Goal: Task Accomplishment & Management: Manage account settings

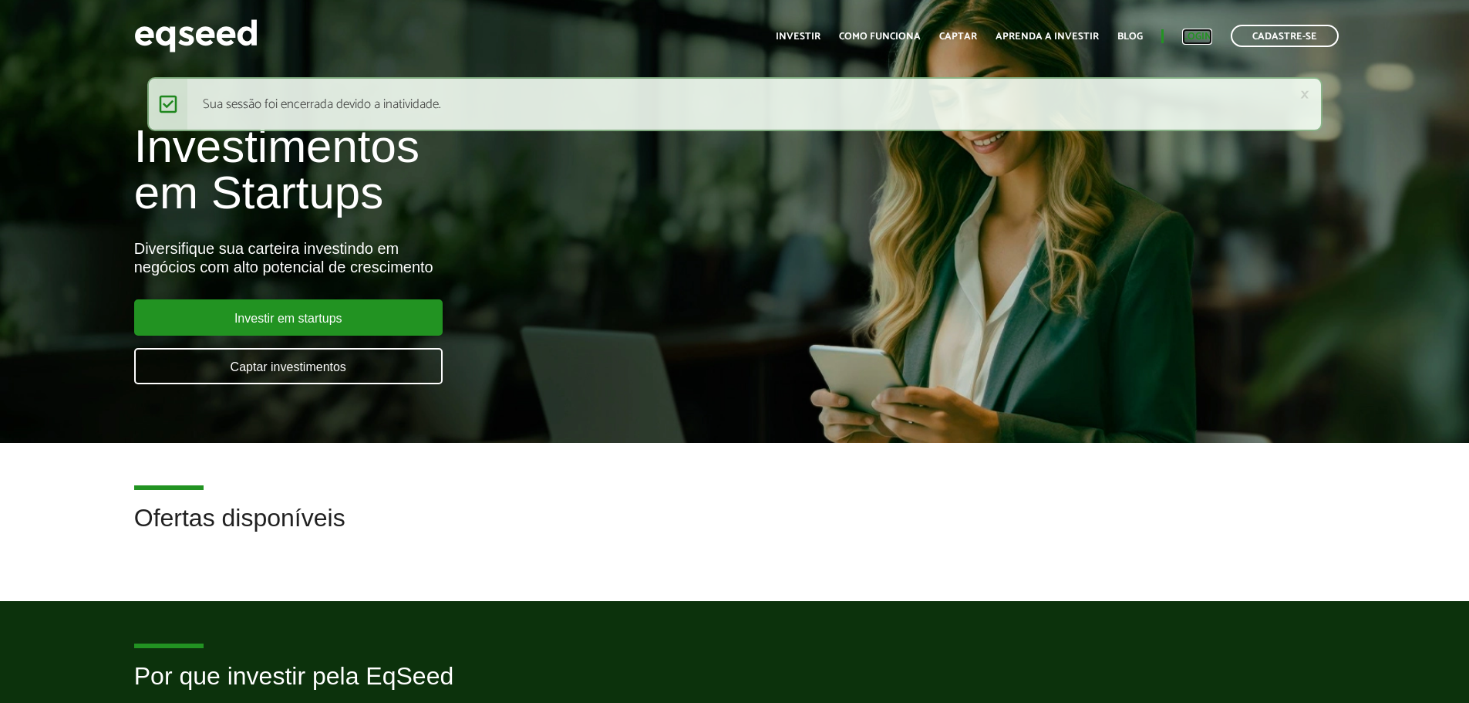
click at [1197, 35] on link "Login" at bounding box center [1197, 37] width 30 height 10
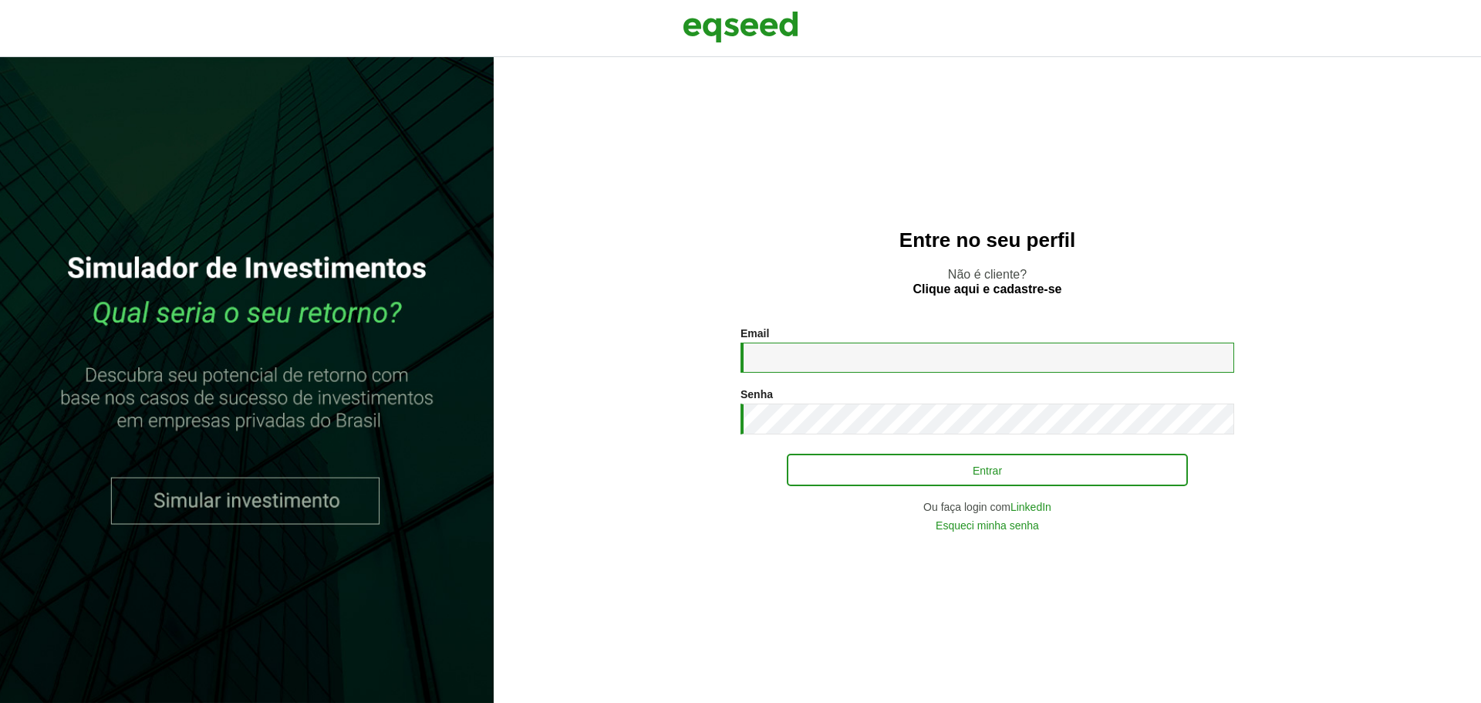
type input "**********"
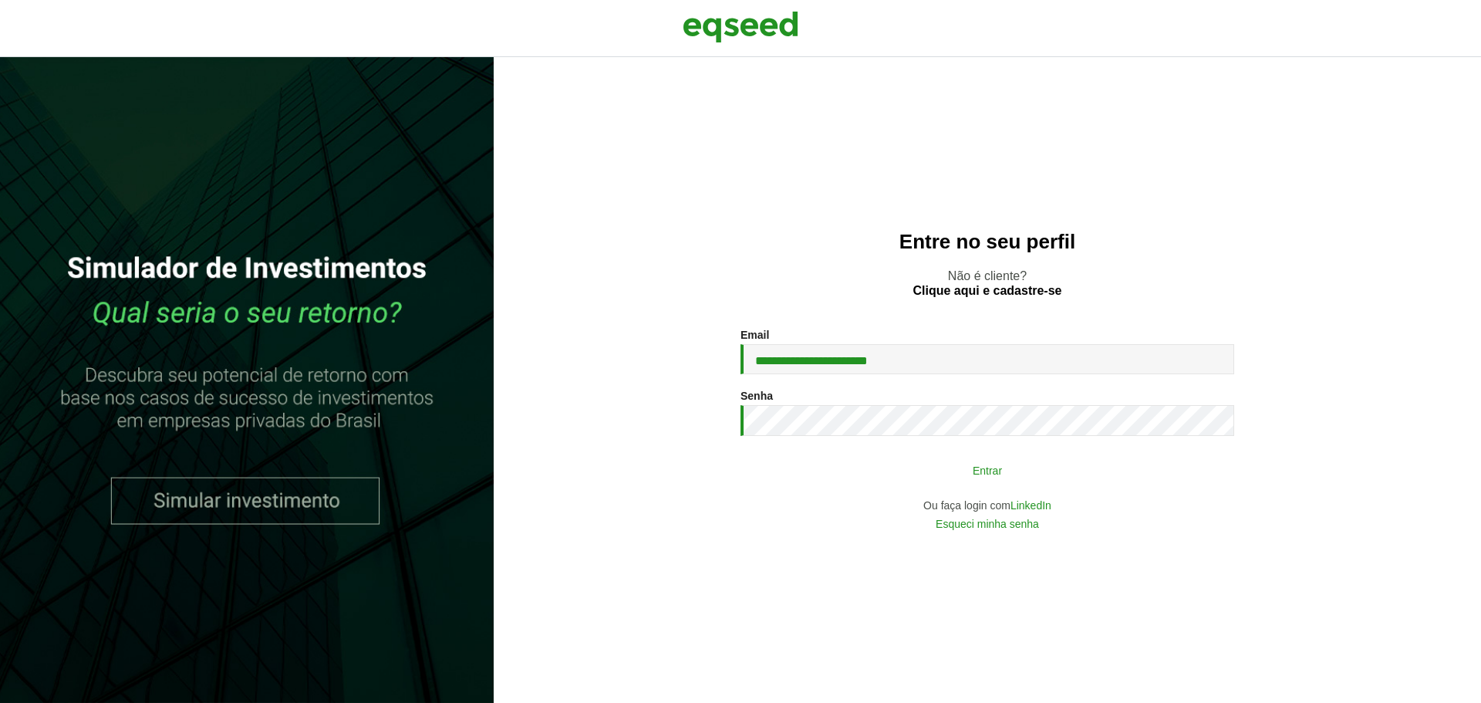
click at [827, 475] on button "Entrar" at bounding box center [987, 469] width 401 height 29
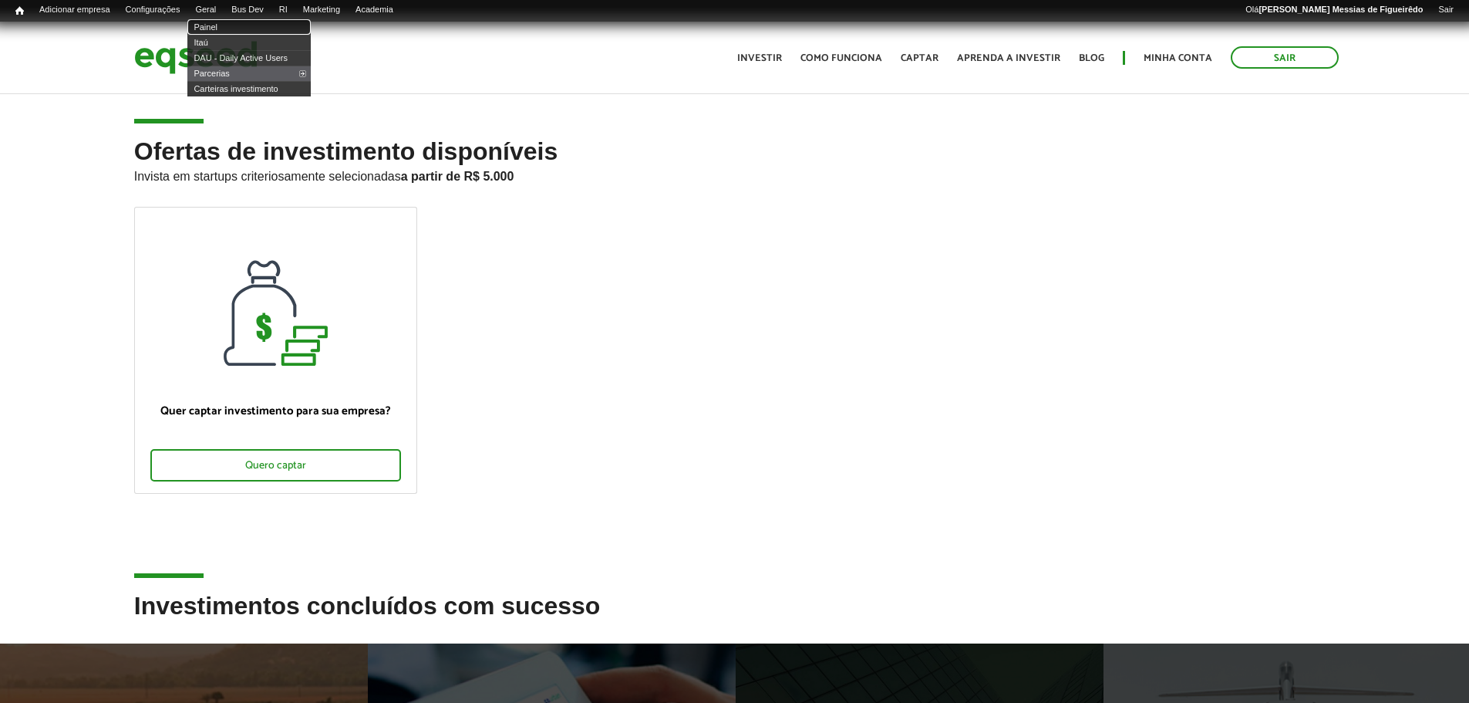
click at [222, 30] on link "Painel" at bounding box center [248, 26] width 123 height 15
